Goal: Transaction & Acquisition: Download file/media

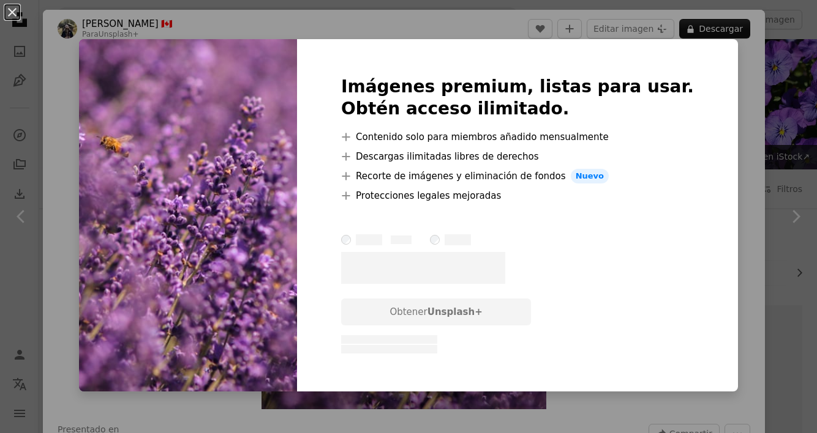
scroll to position [4802, 0]
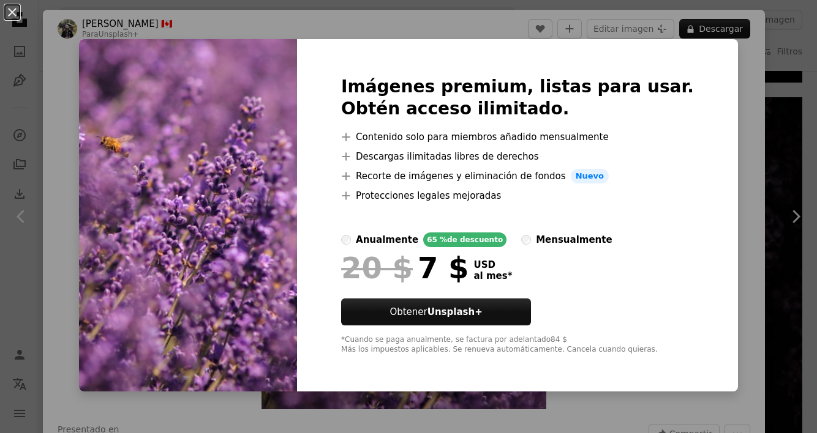
click at [736, 65] on div "An X shape Imágenes premium, listas para usar. Obtén acceso ilimitado. A plus s…" at bounding box center [408, 216] width 817 height 433
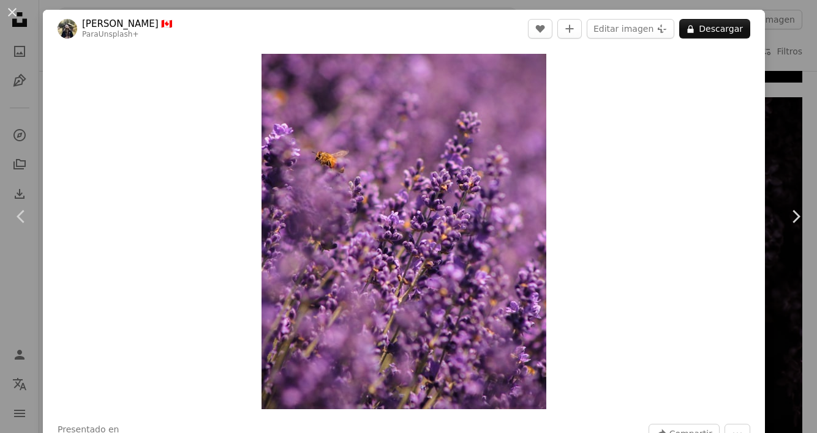
click at [787, 34] on div "An X shape Chevron left Chevron right [PERSON_NAME] 🇨🇦 Para Unsplash+ A heart A…" at bounding box center [408, 216] width 817 height 433
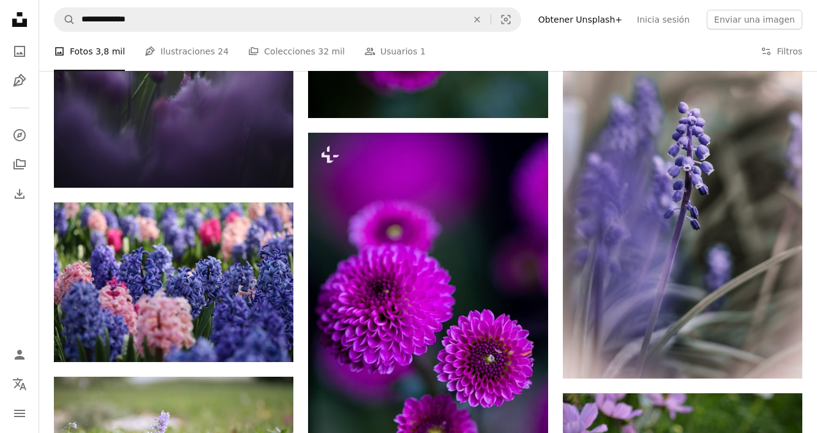
scroll to position [13698, 0]
